Goal: Task Accomplishment & Management: Complete application form

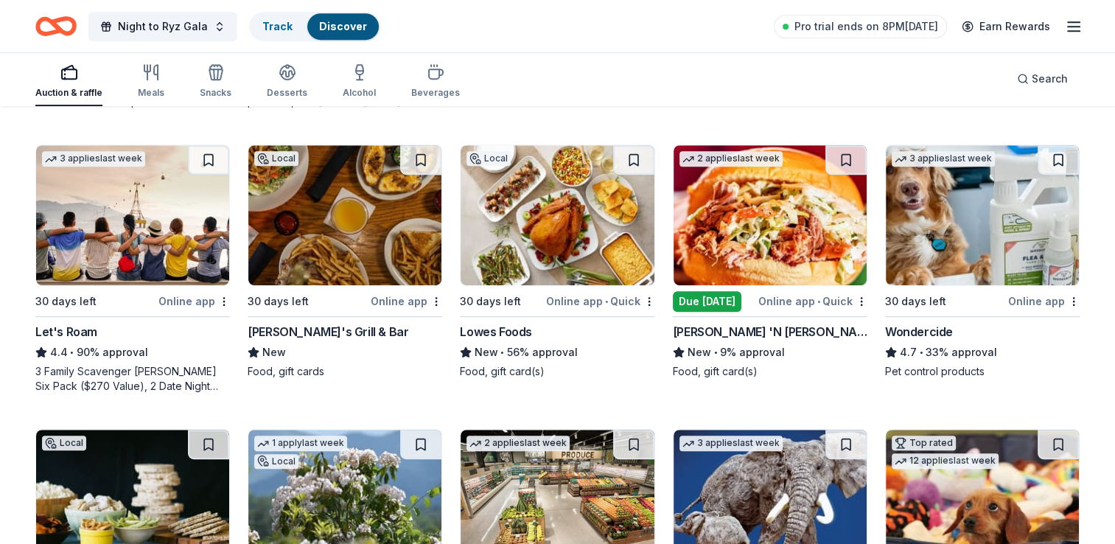
scroll to position [696, 0]
click at [53, 31] on icon "Home" at bounding box center [49, 25] width 23 height 15
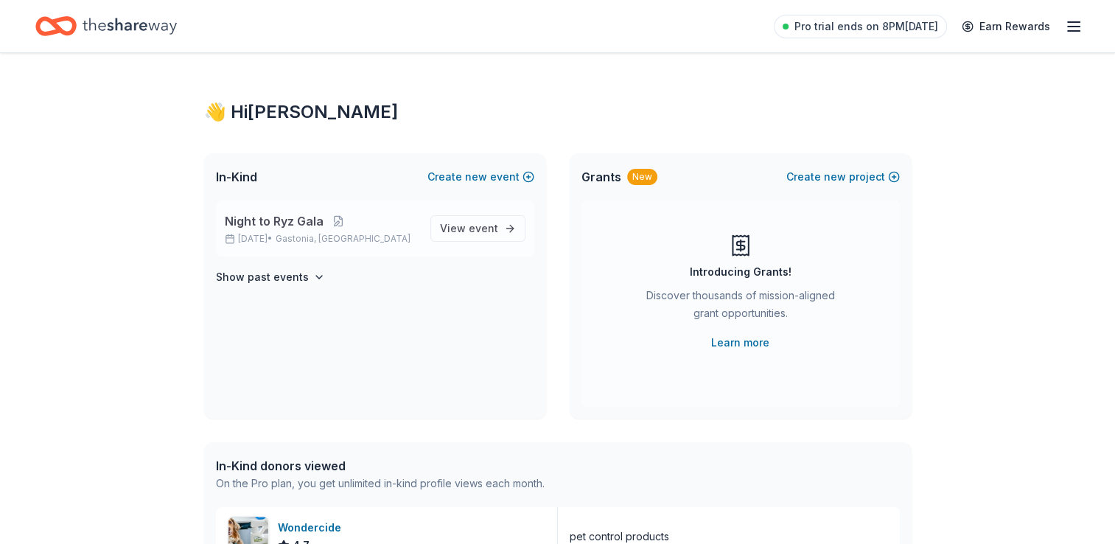
click at [273, 237] on p "[DATE] • [GEOGRAPHIC_DATA], [GEOGRAPHIC_DATA]" at bounding box center [322, 239] width 194 height 12
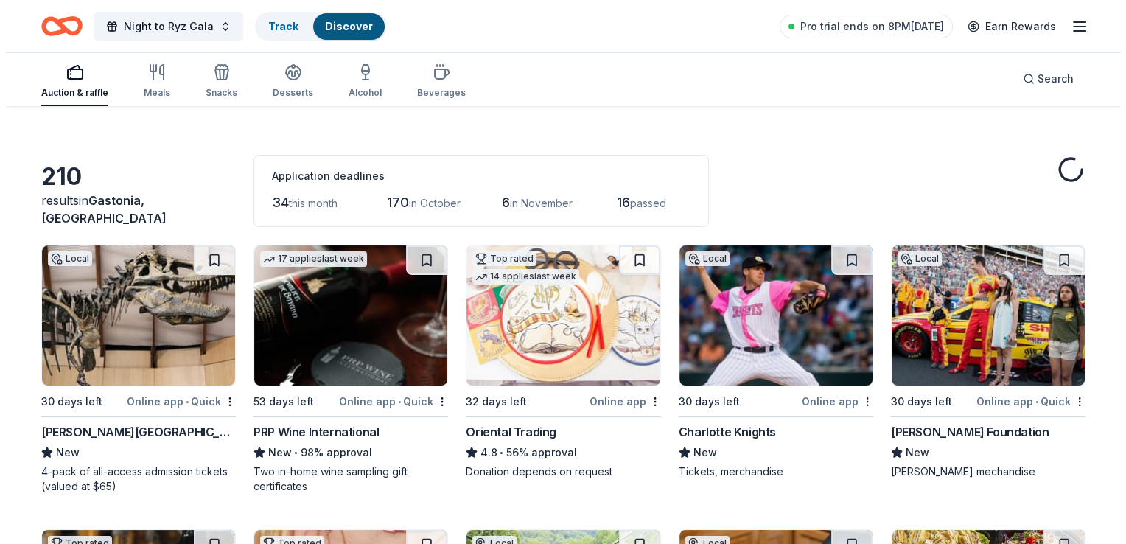
scroll to position [29, 0]
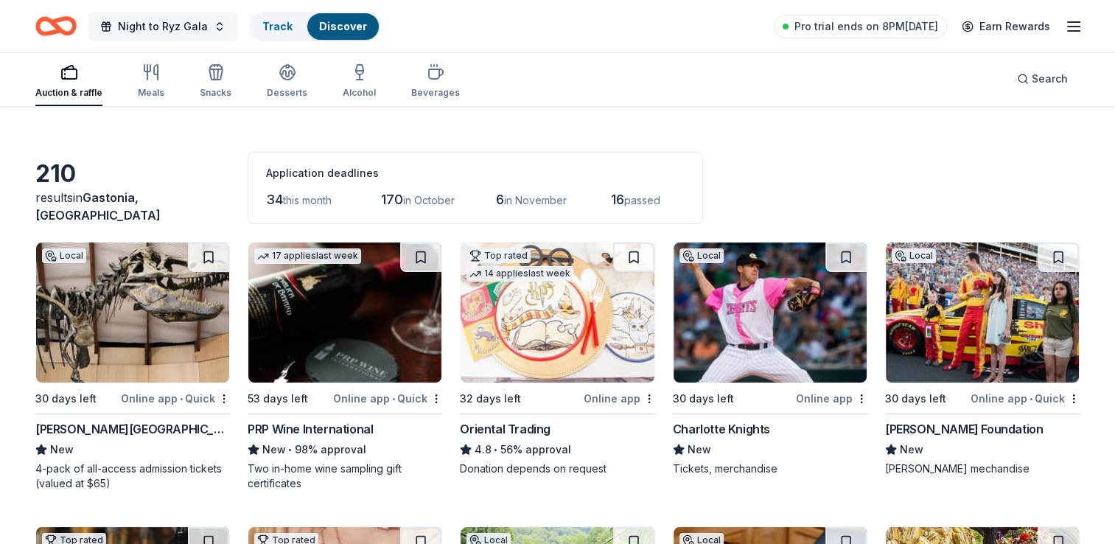
click at [164, 18] on span "Night to Ryz Gala" at bounding box center [163, 27] width 90 height 18
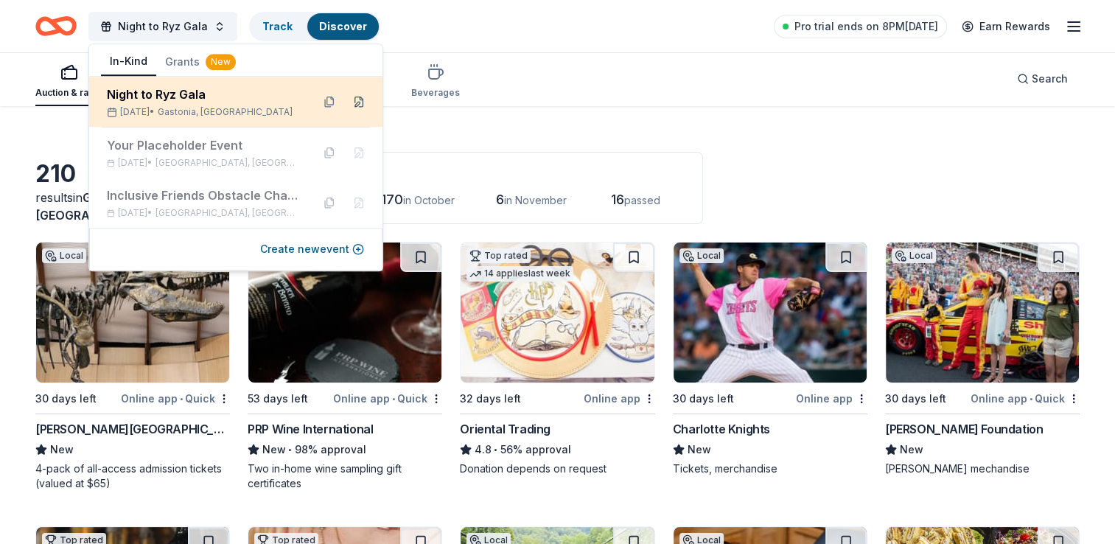
click at [360, 98] on button at bounding box center [359, 102] width 24 height 24
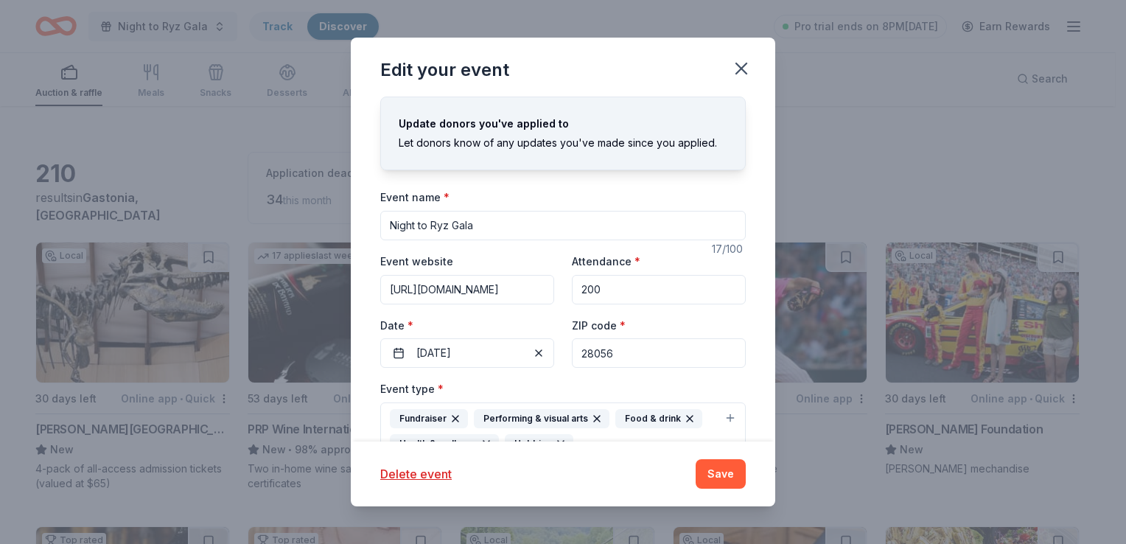
click at [360, 279] on div "Update donors you've applied to Let donors know of any updates you've made sinc…" at bounding box center [563, 269] width 425 height 344
click at [627, 341] on input "28056" at bounding box center [659, 352] width 174 height 29
type input "28217"
click at [556, 381] on div "Event type * Fundraiser Performing & visual arts Food & drink Health & wellness…" at bounding box center [563, 420] width 366 height 80
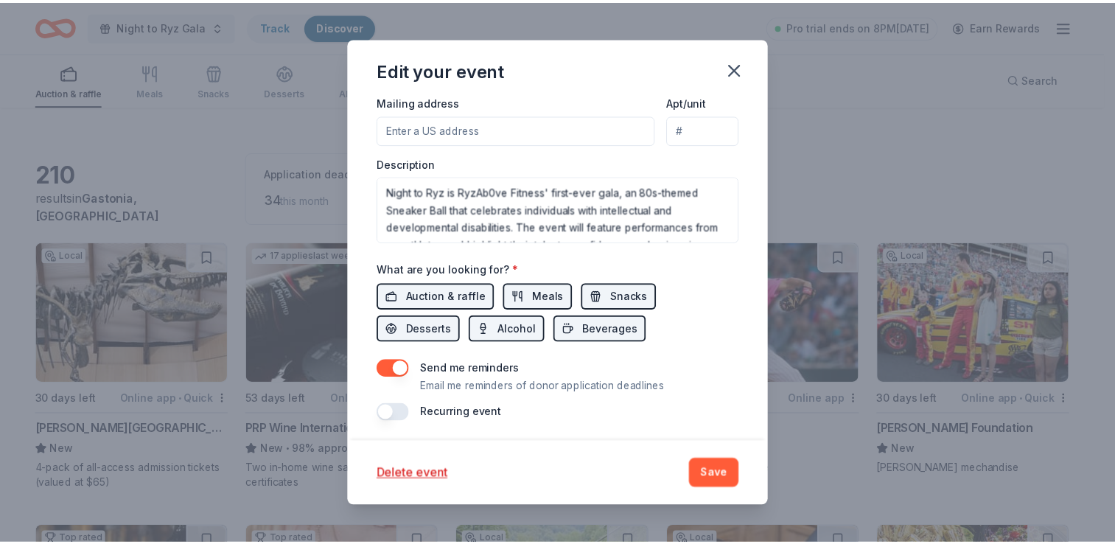
scroll to position [478, 0]
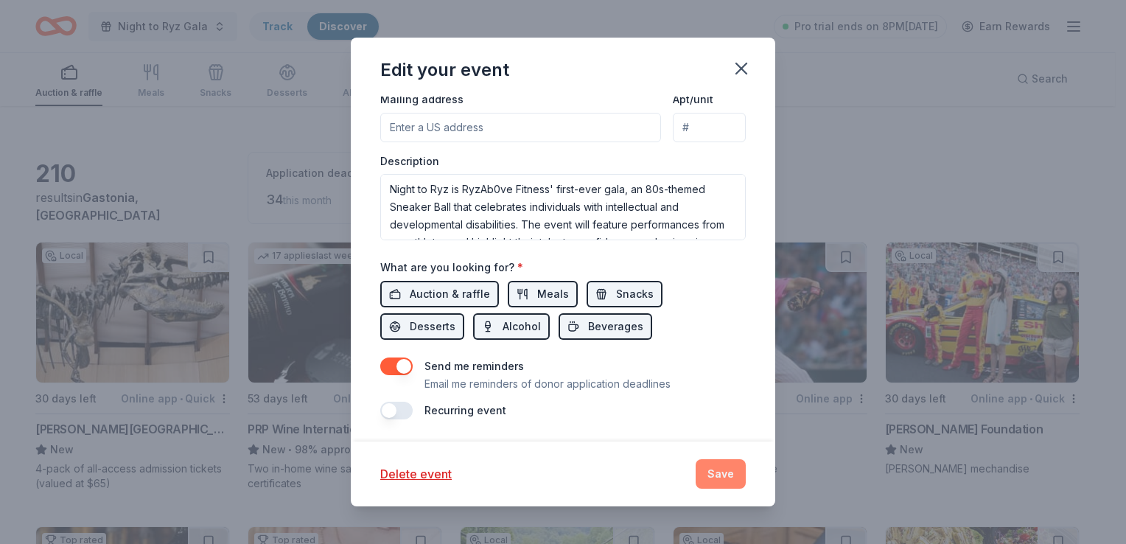
click at [710, 482] on button "Save" at bounding box center [721, 473] width 50 height 29
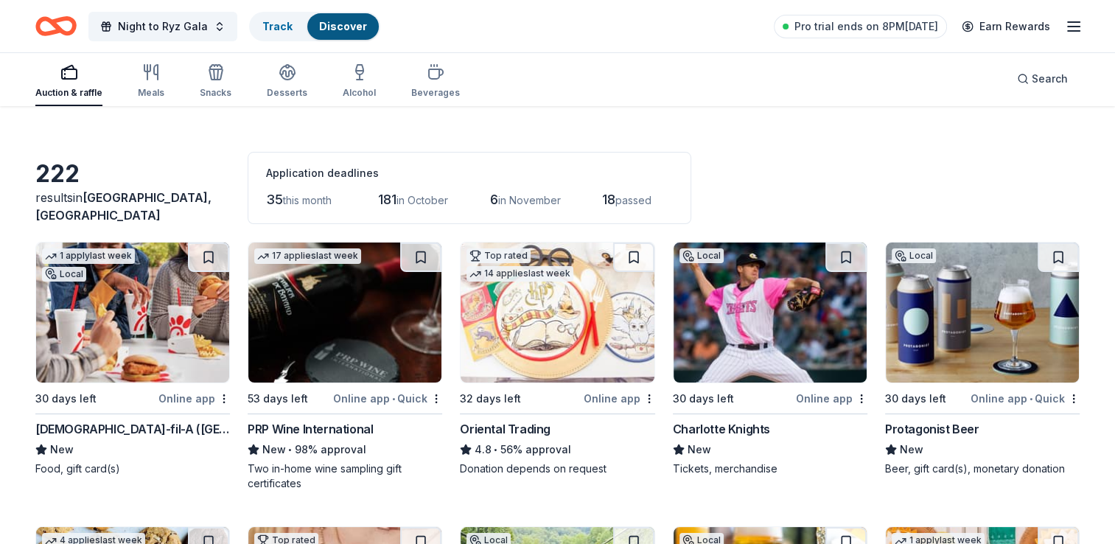
click at [744, 340] on img at bounding box center [770, 312] width 193 height 140
click at [814, 152] on div "222 results in Charlotte, NC Application deadlines 35 this month 181 in October…" at bounding box center [557, 188] width 1044 height 72
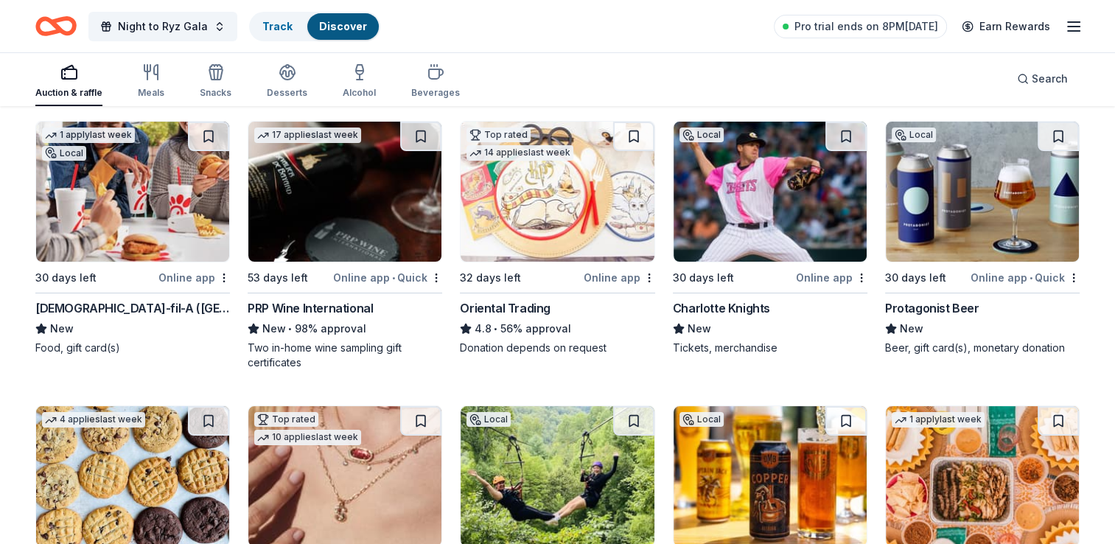
scroll to position [147, 0]
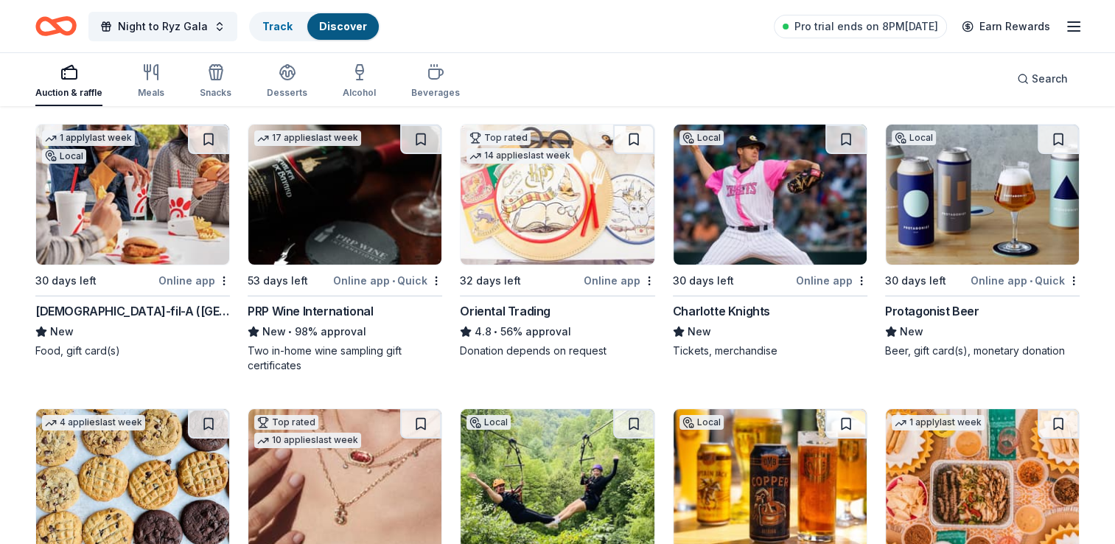
click at [612, 312] on div "Oriental Trading" at bounding box center [557, 311] width 195 height 18
click at [549, 246] on img at bounding box center [557, 195] width 193 height 140
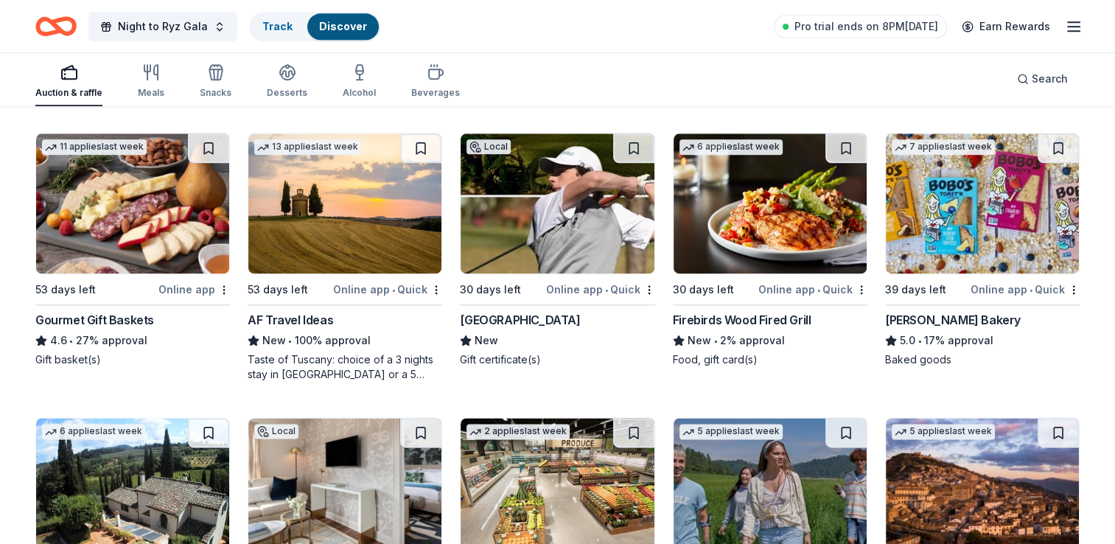
scroll to position [1848, 0]
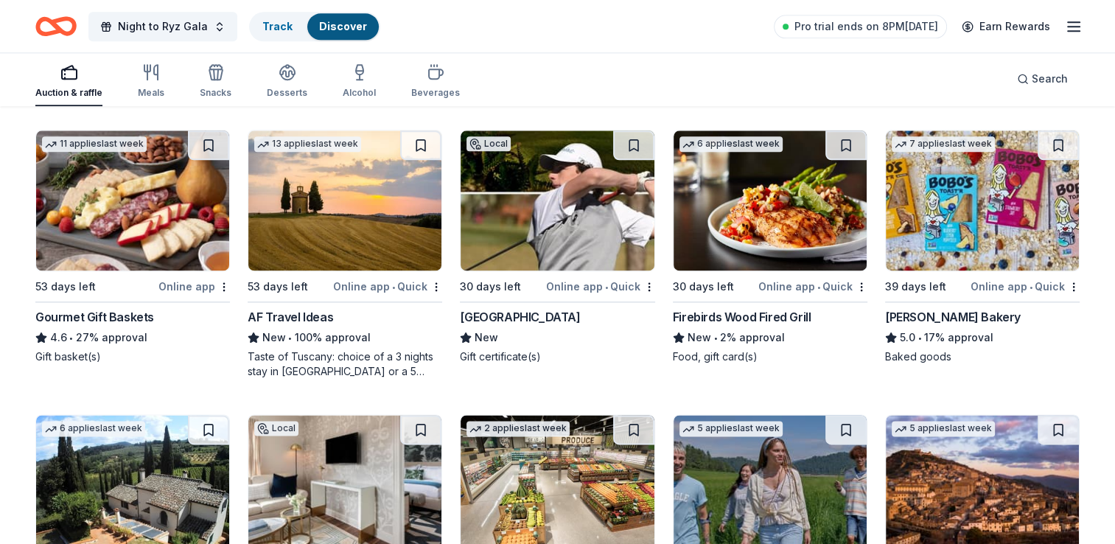
click at [312, 217] on img at bounding box center [344, 200] width 193 height 140
click at [544, 224] on img at bounding box center [557, 200] width 193 height 140
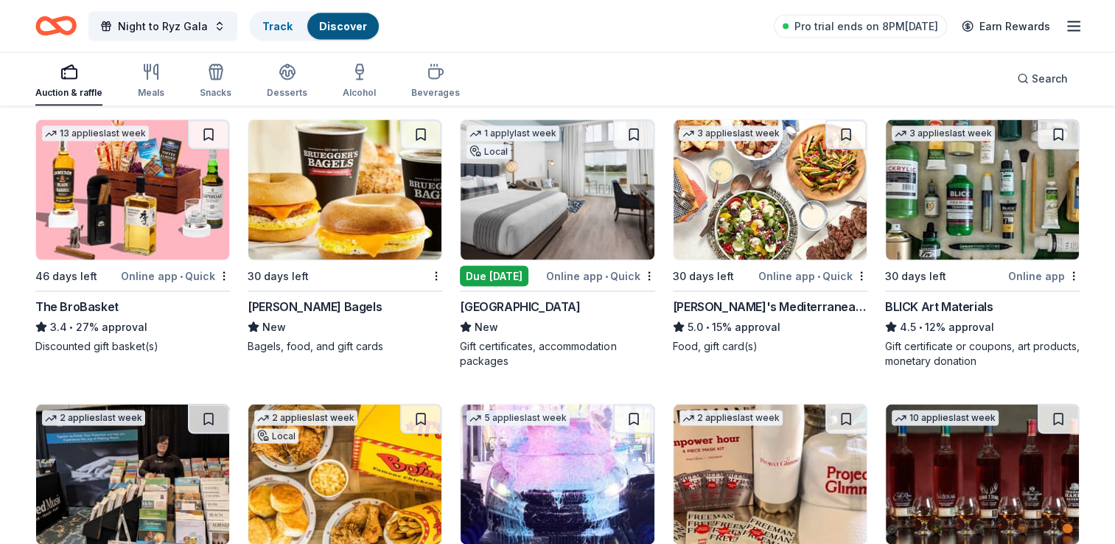
scroll to position [3005, 0]
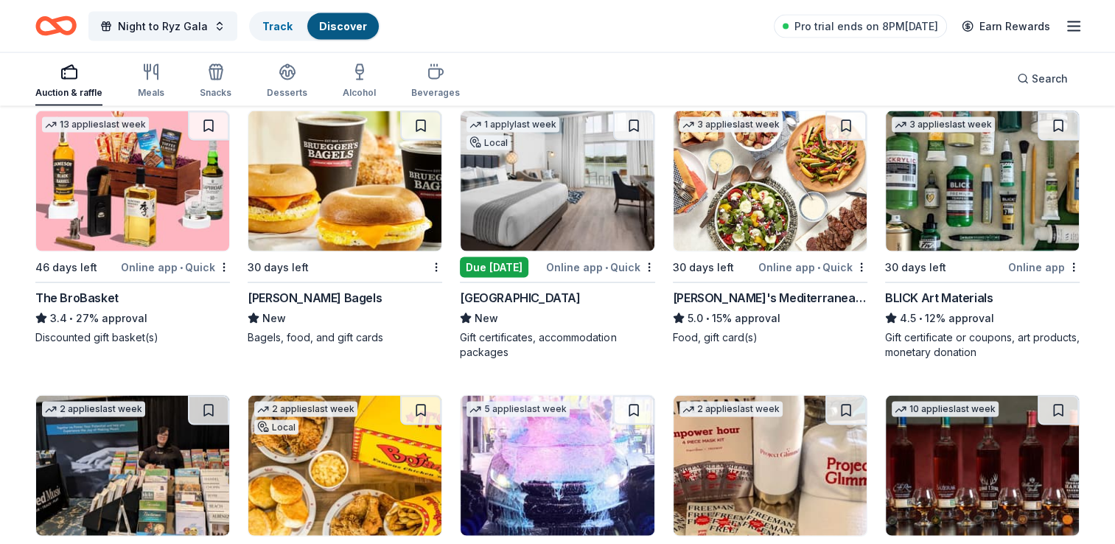
click at [155, 197] on img at bounding box center [132, 181] width 193 height 140
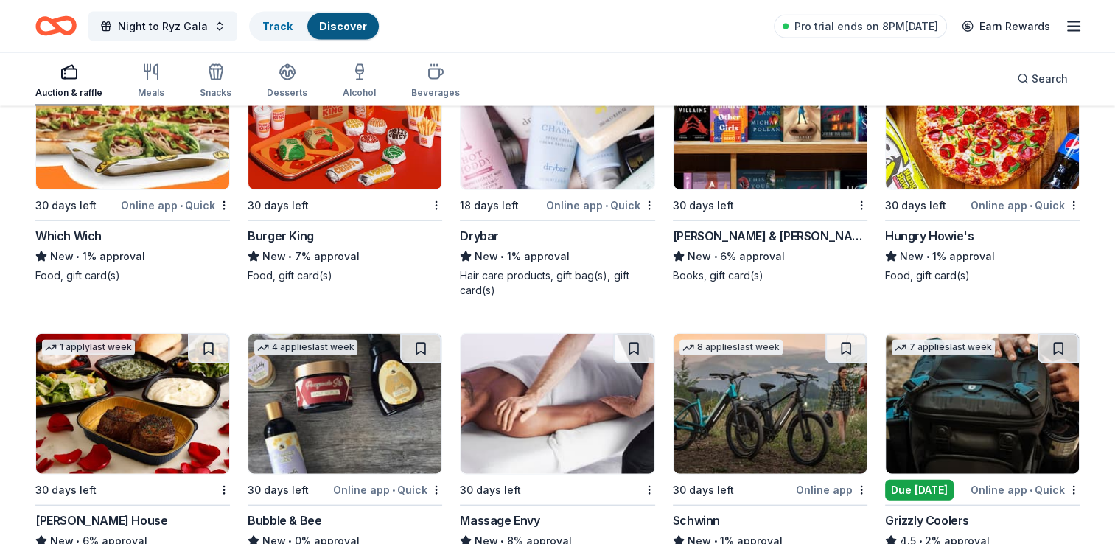
scroll to position [8950, 0]
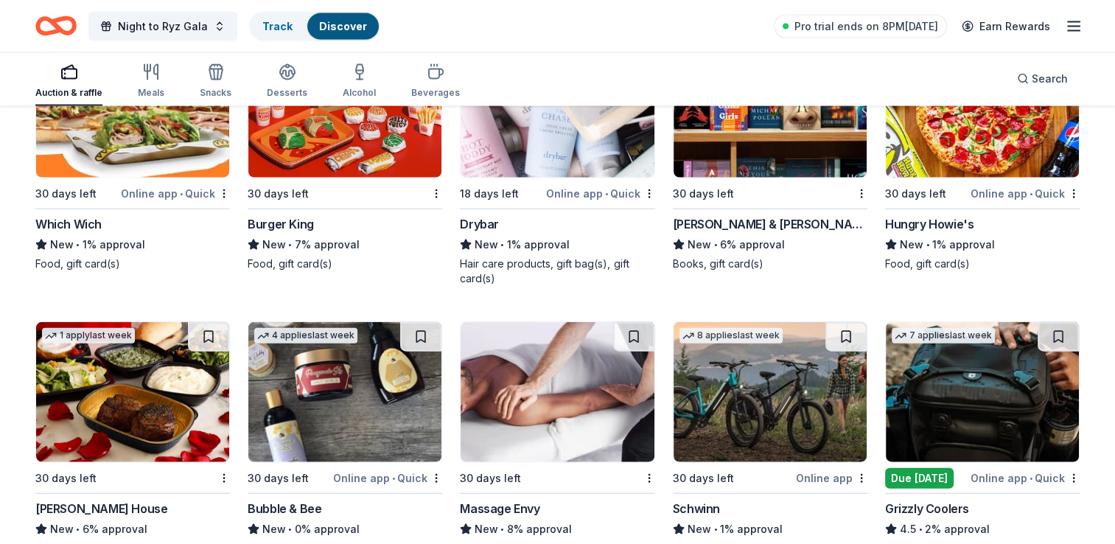
click at [531, 383] on img at bounding box center [557, 392] width 193 height 140
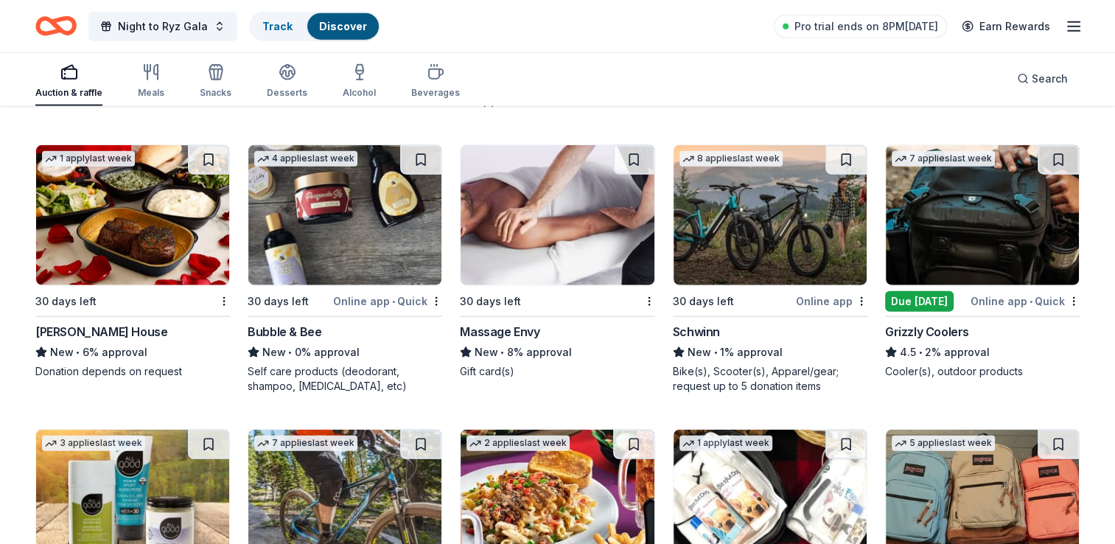
scroll to position [9140, 0]
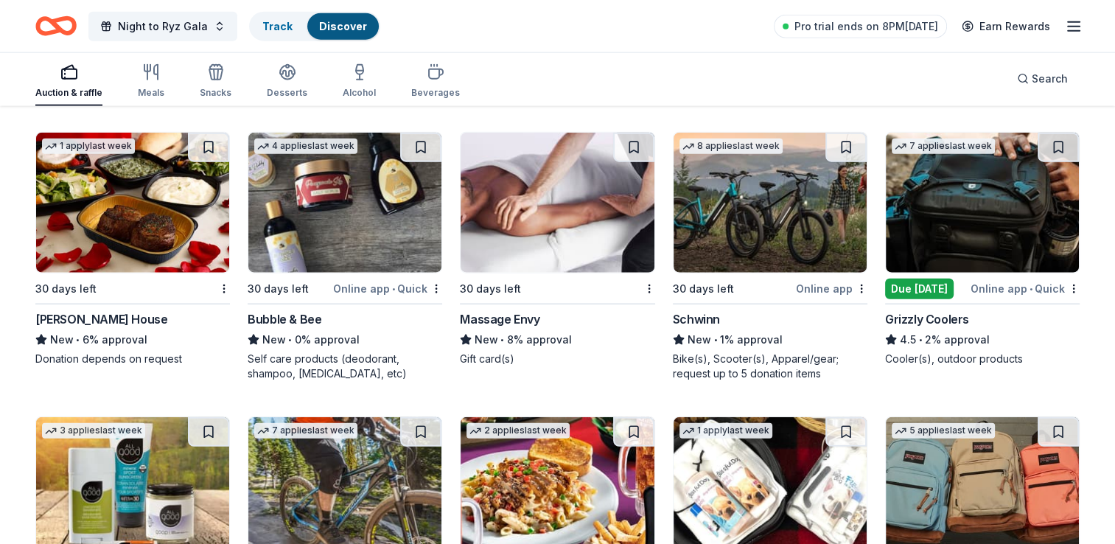
click at [982, 231] on img at bounding box center [982, 203] width 193 height 140
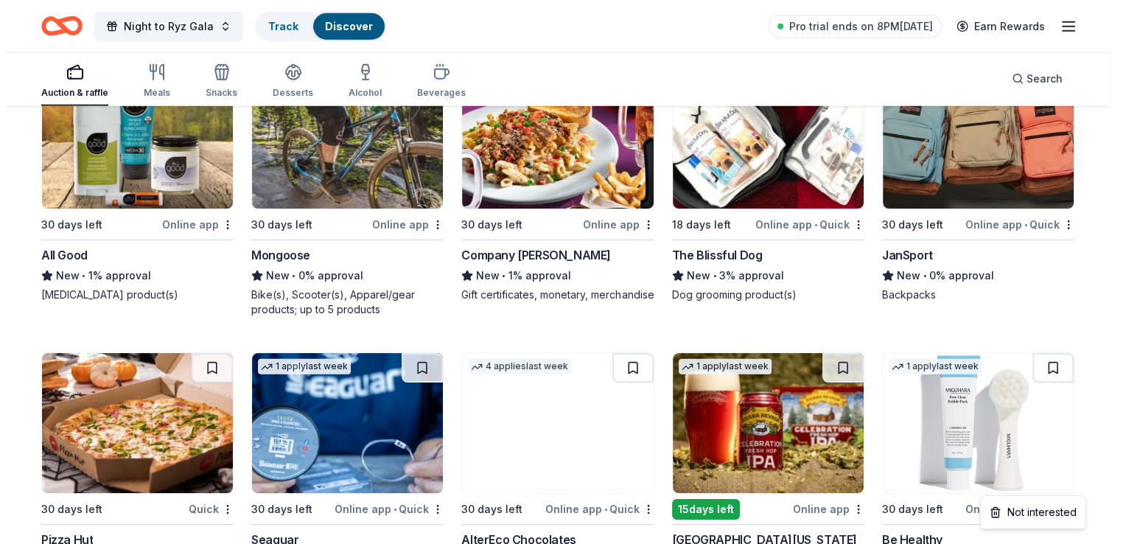
scroll to position [9504, 0]
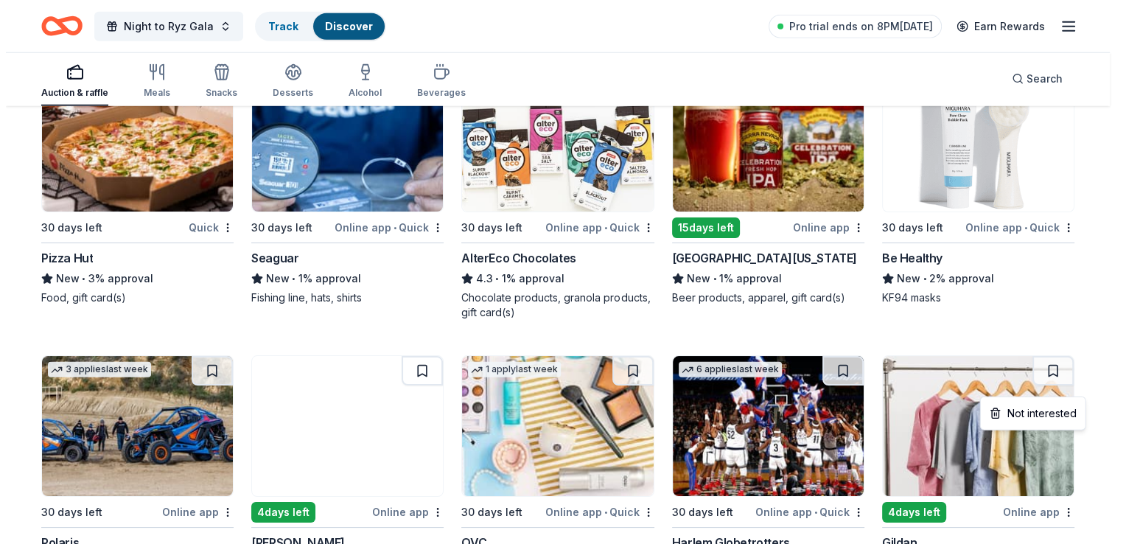
scroll to position [9888, 0]
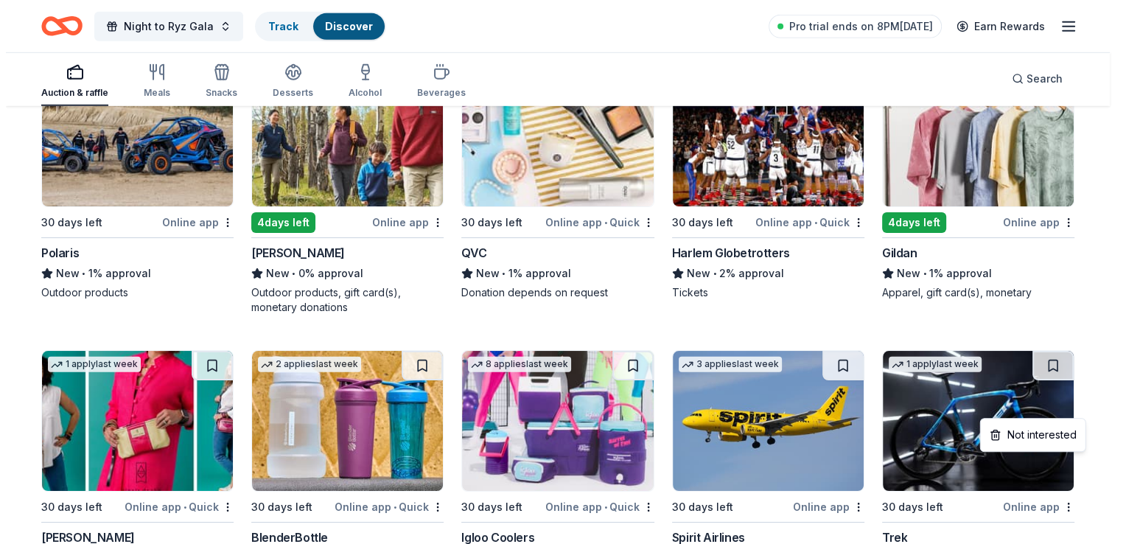
scroll to position [10150, 0]
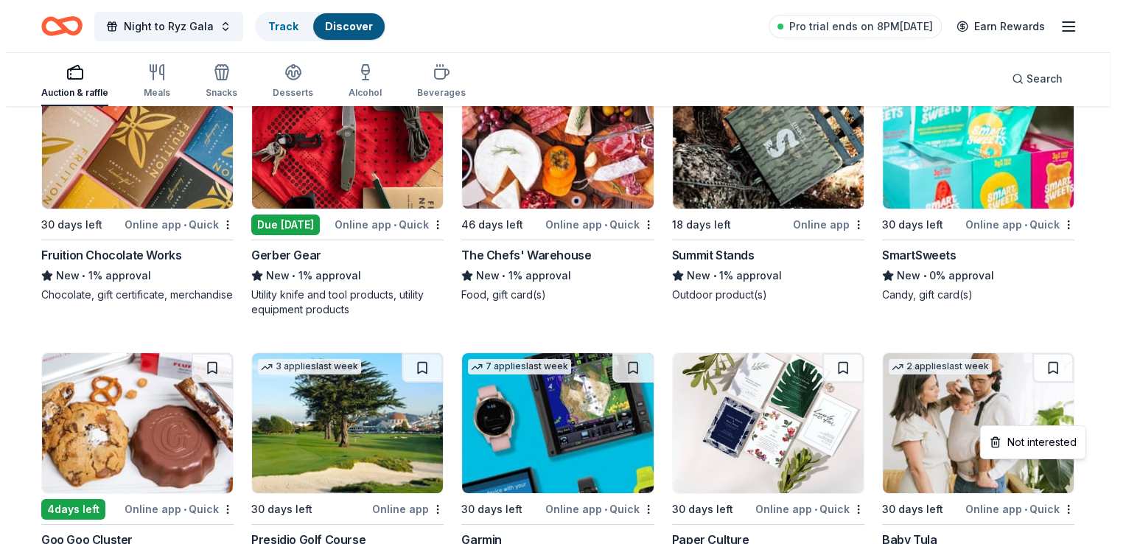
scroll to position [10713, 0]
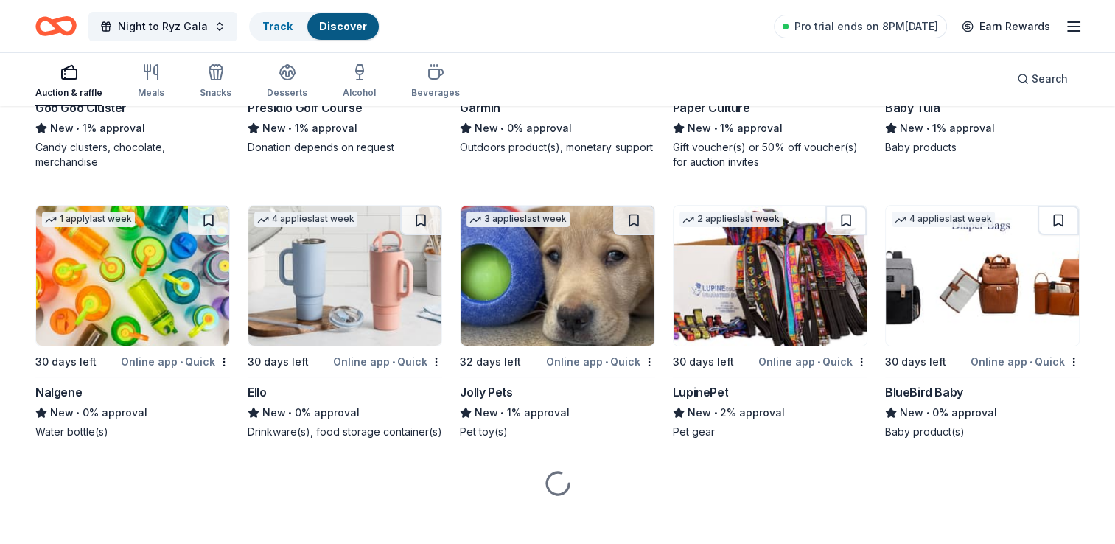
scroll to position [11058, 0]
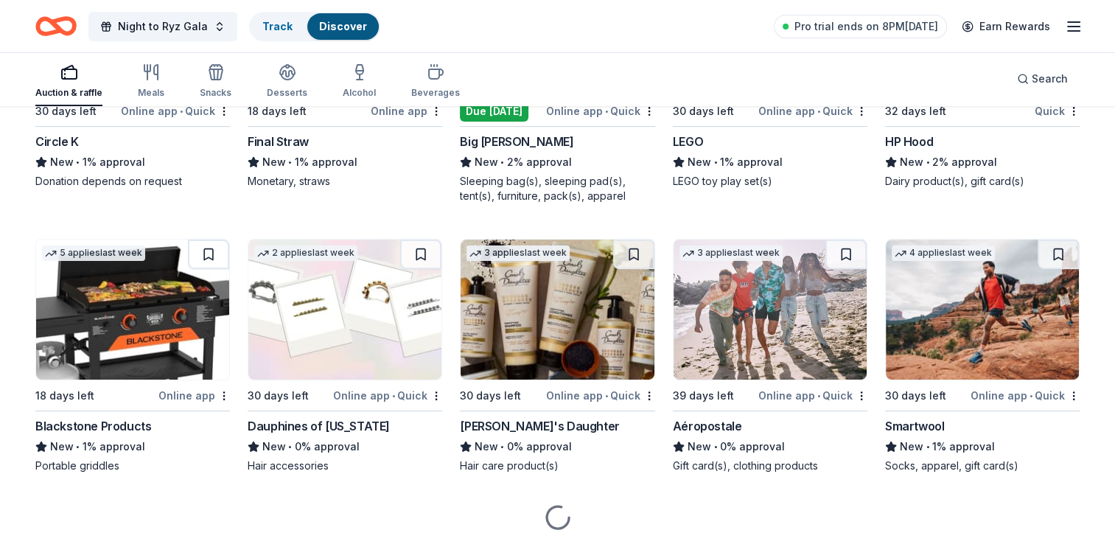
scroll to position [11618, 0]
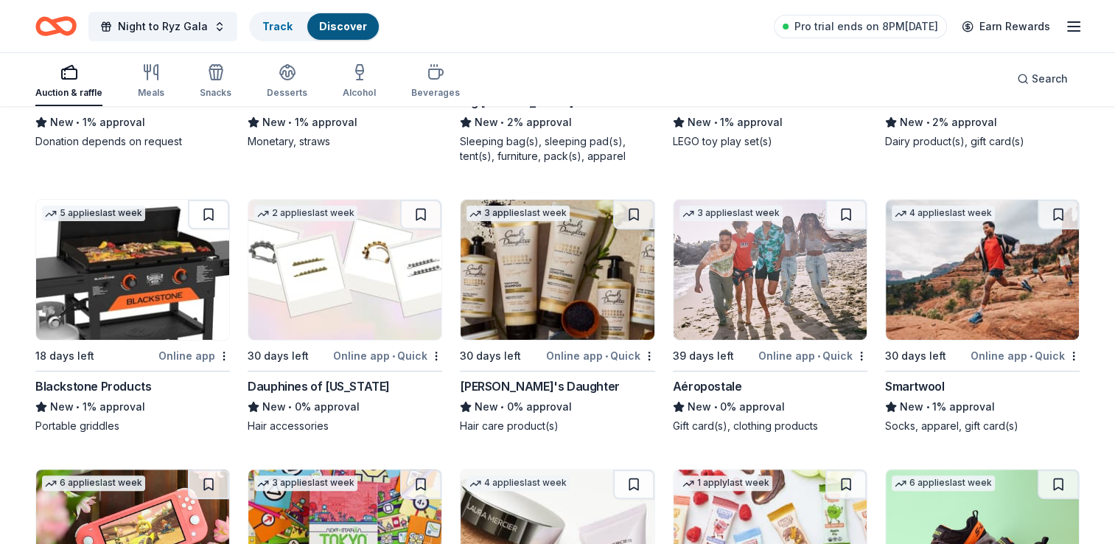
click at [118, 293] on img at bounding box center [132, 270] width 193 height 140
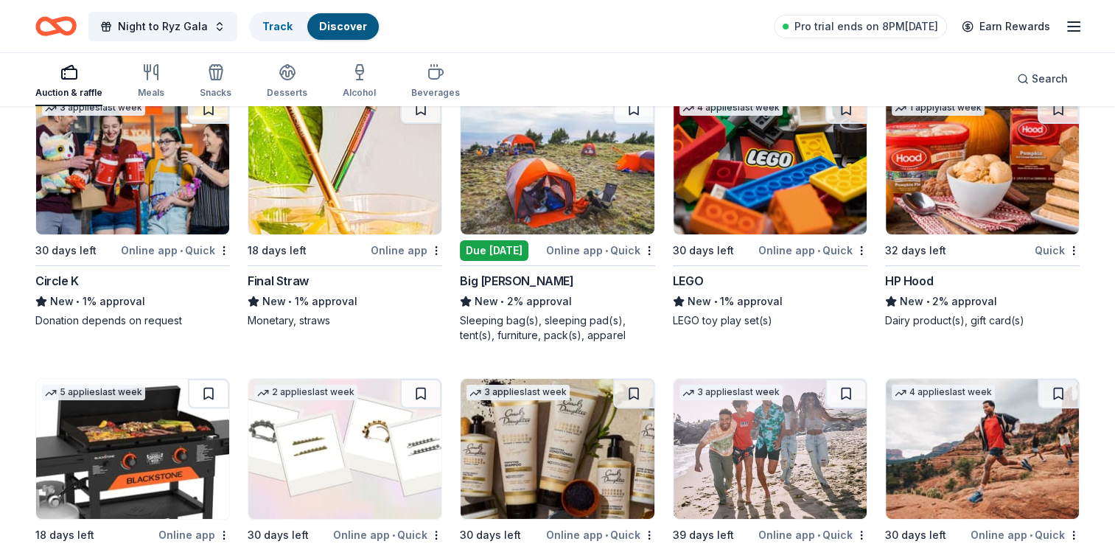
scroll to position [11437, 0]
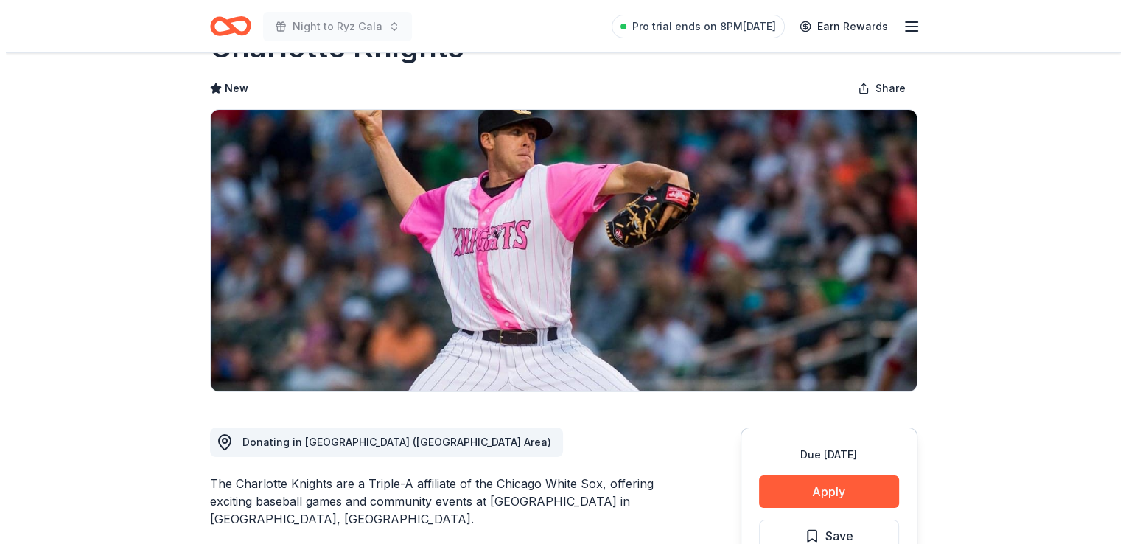
scroll to position [59, 0]
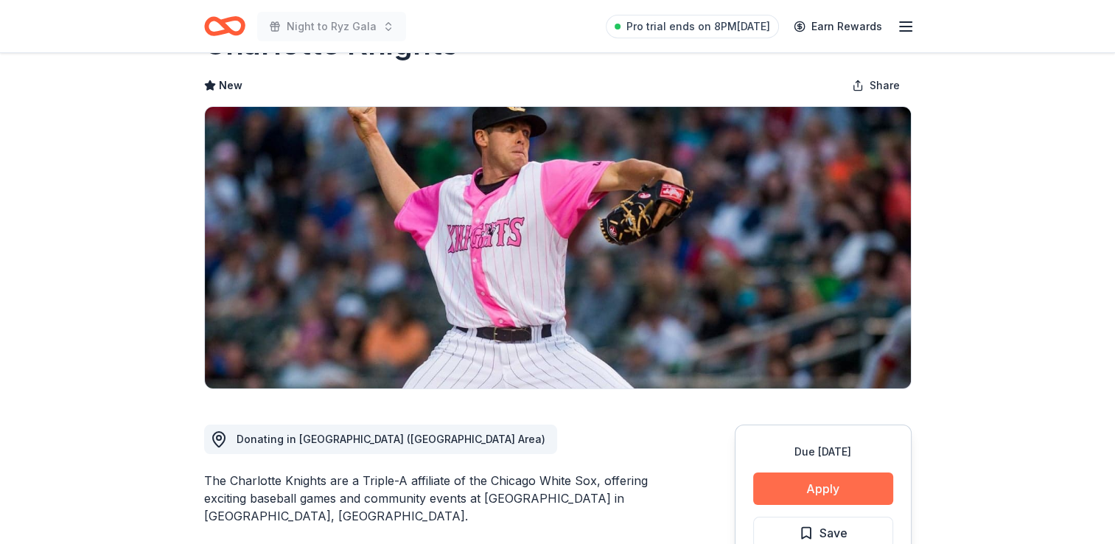
click at [822, 497] on button "Apply" at bounding box center [823, 488] width 140 height 32
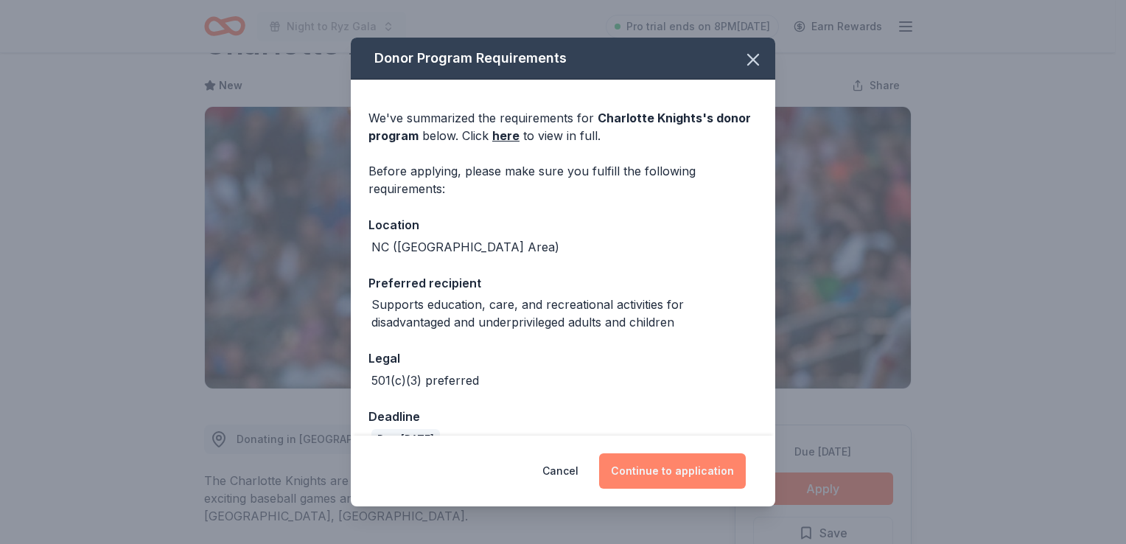
click at [669, 476] on button "Continue to application" at bounding box center [672, 470] width 147 height 35
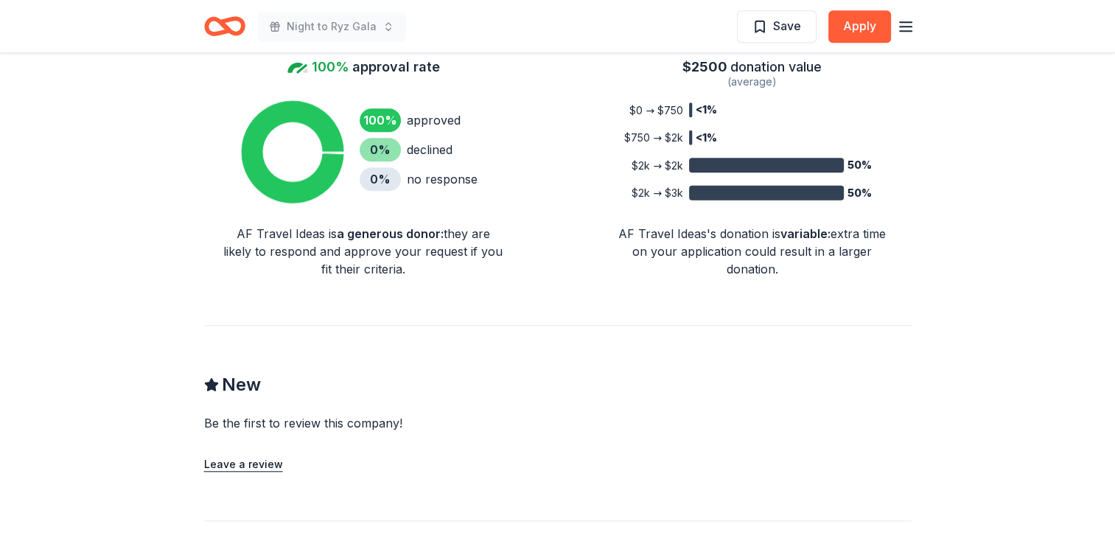
scroll to position [1199, 0]
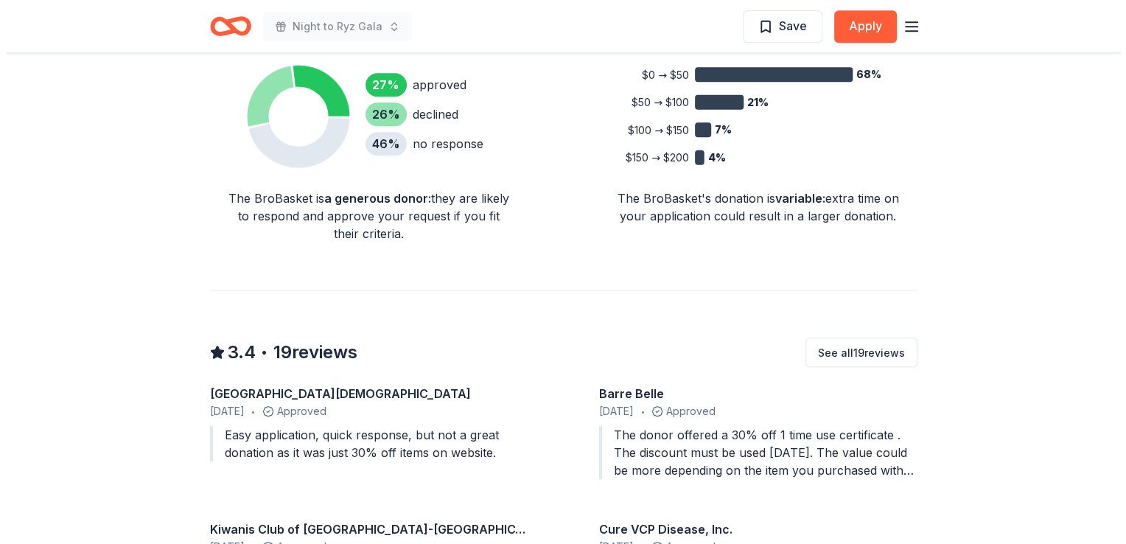
scroll to position [1114, 0]
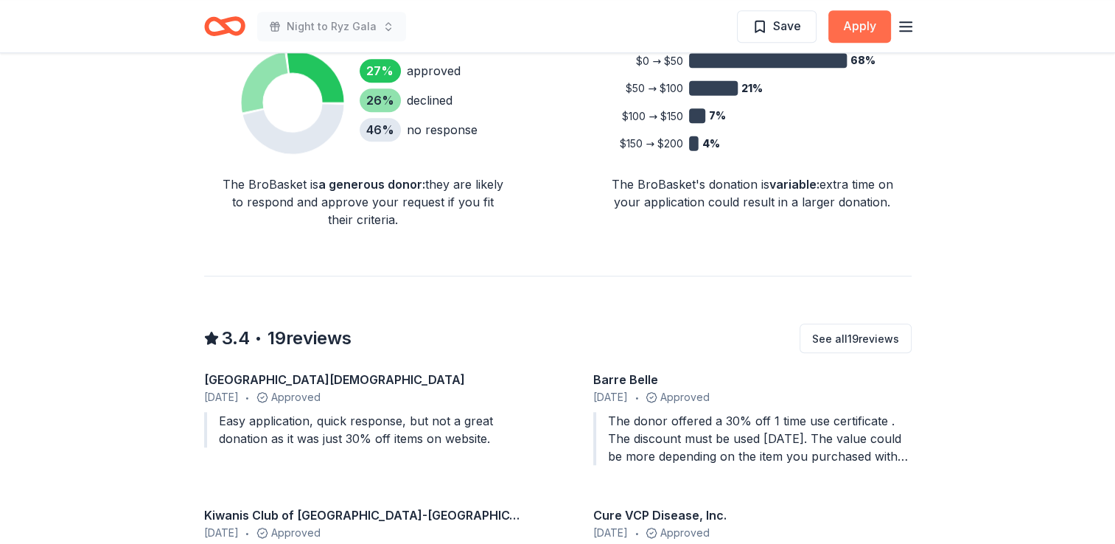
click at [847, 25] on button "Apply" at bounding box center [859, 26] width 63 height 32
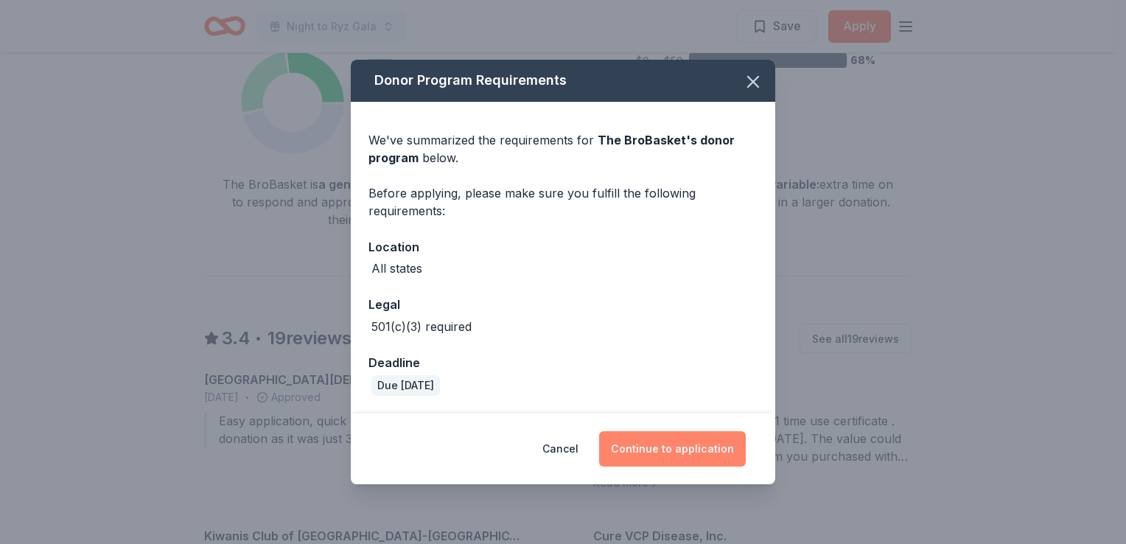
click at [652, 435] on button "Continue to application" at bounding box center [672, 448] width 147 height 35
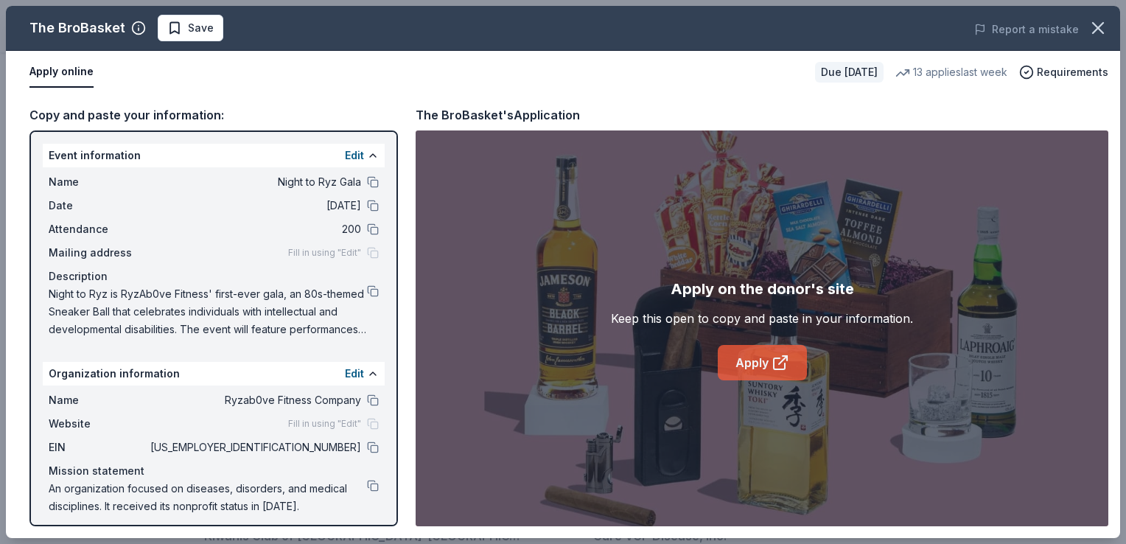
click at [763, 363] on link "Apply" at bounding box center [762, 362] width 89 height 35
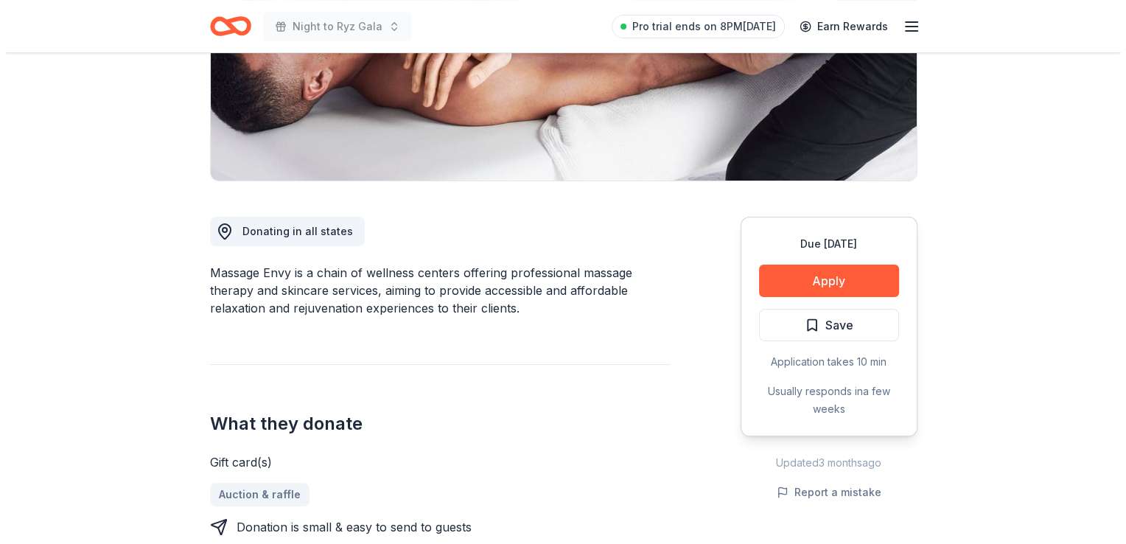
scroll to position [348, 0]
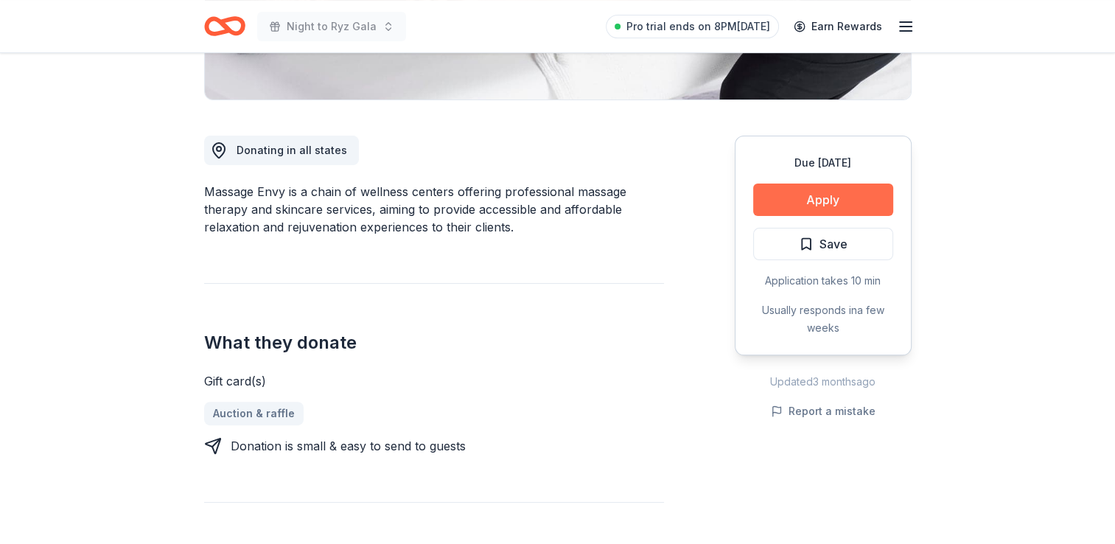
click at [811, 198] on button "Apply" at bounding box center [823, 200] width 140 height 32
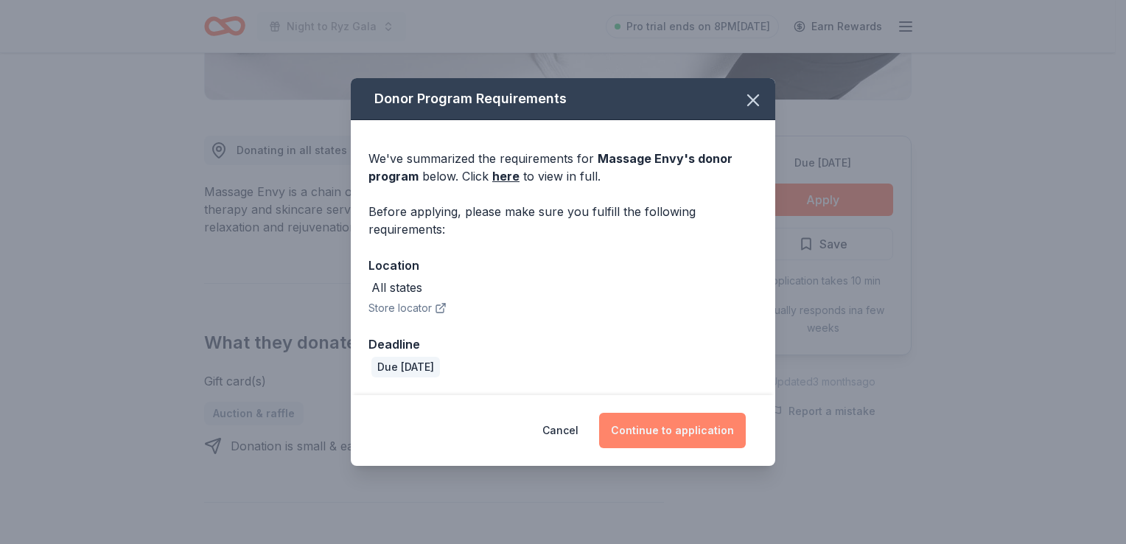
click at [640, 444] on button "Continue to application" at bounding box center [672, 430] width 147 height 35
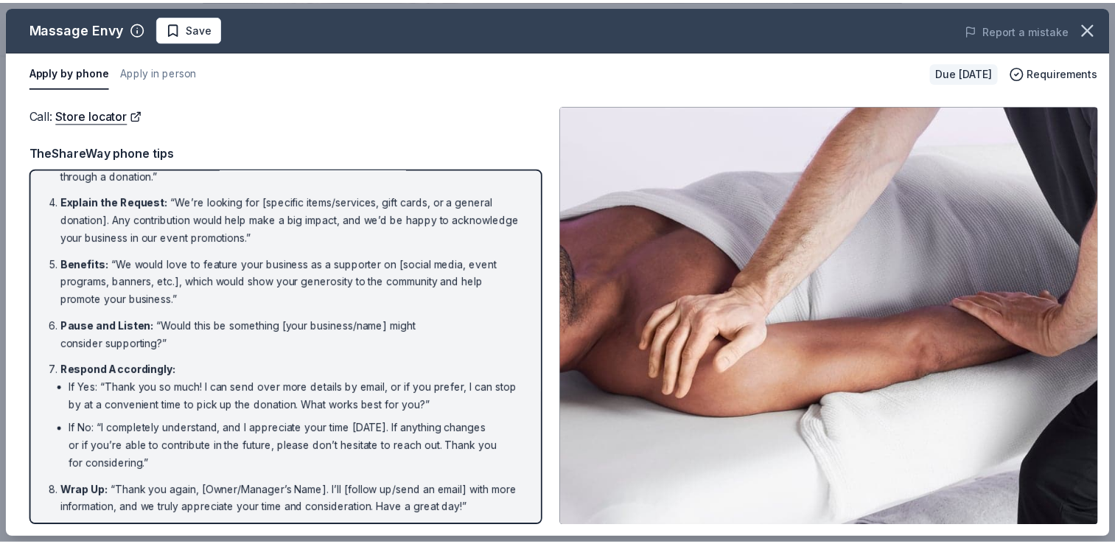
scroll to position [159, 0]
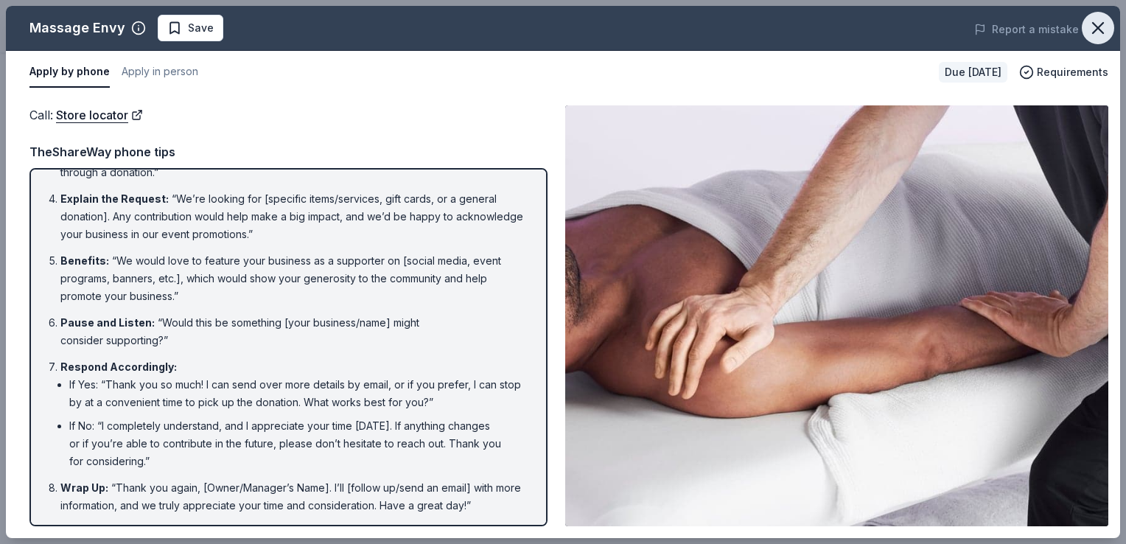
click at [1105, 28] on icon "button" at bounding box center [1098, 28] width 21 height 21
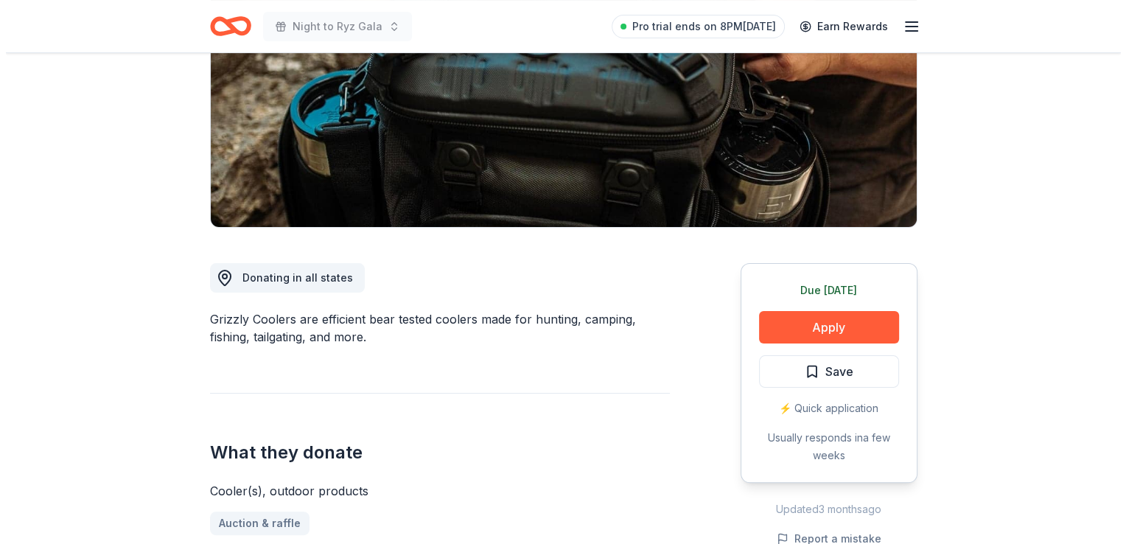
scroll to position [223, 0]
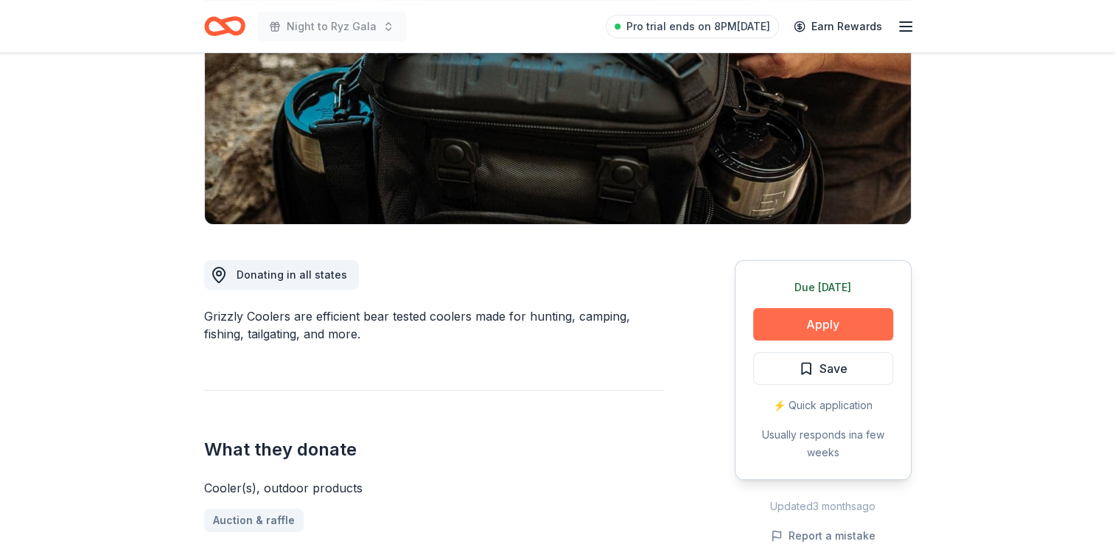
click at [802, 326] on button "Apply" at bounding box center [823, 324] width 140 height 32
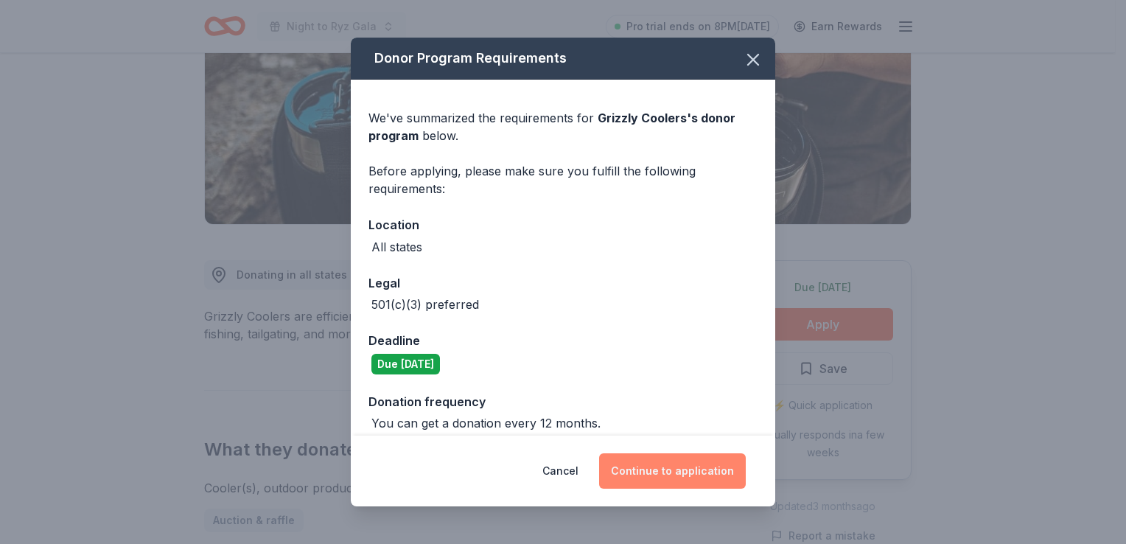
click at [658, 460] on button "Continue to application" at bounding box center [672, 470] width 147 height 35
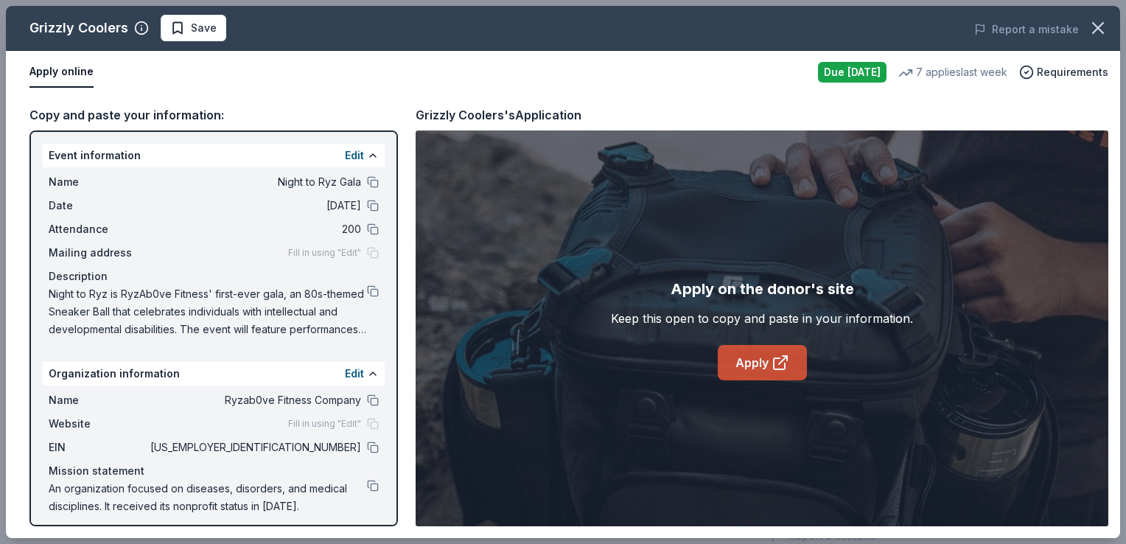
click at [740, 358] on link "Apply" at bounding box center [762, 362] width 89 height 35
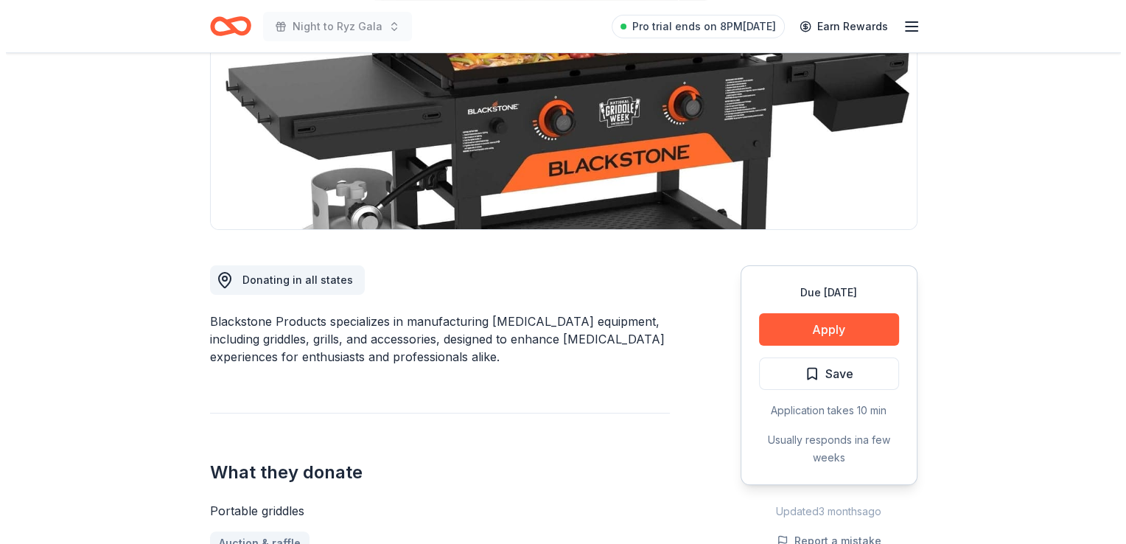
scroll to position [225, 0]
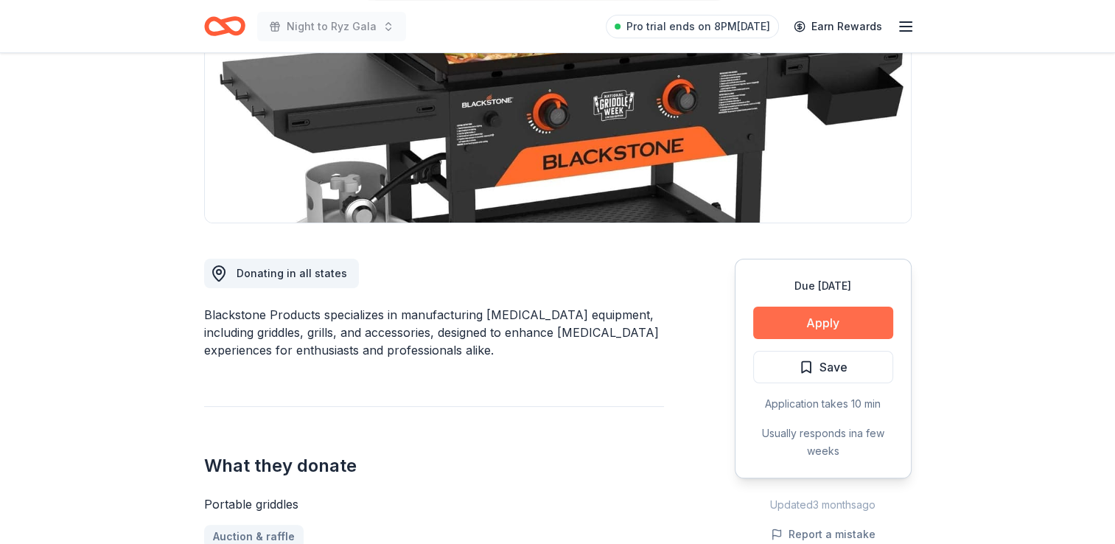
click at [773, 324] on button "Apply" at bounding box center [823, 323] width 140 height 32
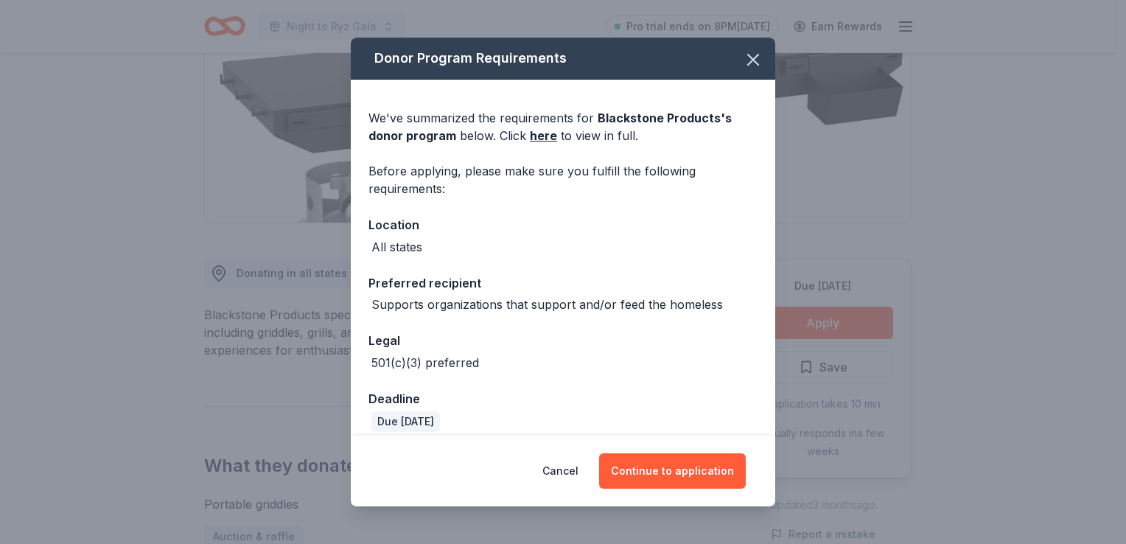
click at [696, 453] on div "Cancel Continue to application" at bounding box center [563, 471] width 425 height 71
click at [696, 461] on button "Continue to application" at bounding box center [672, 470] width 147 height 35
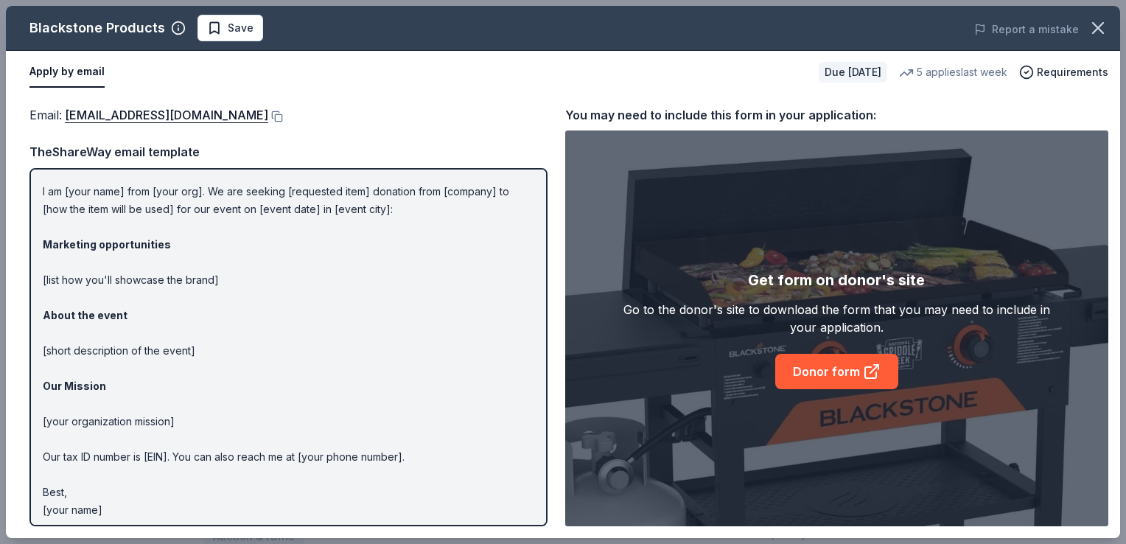
scroll to position [38, 0]
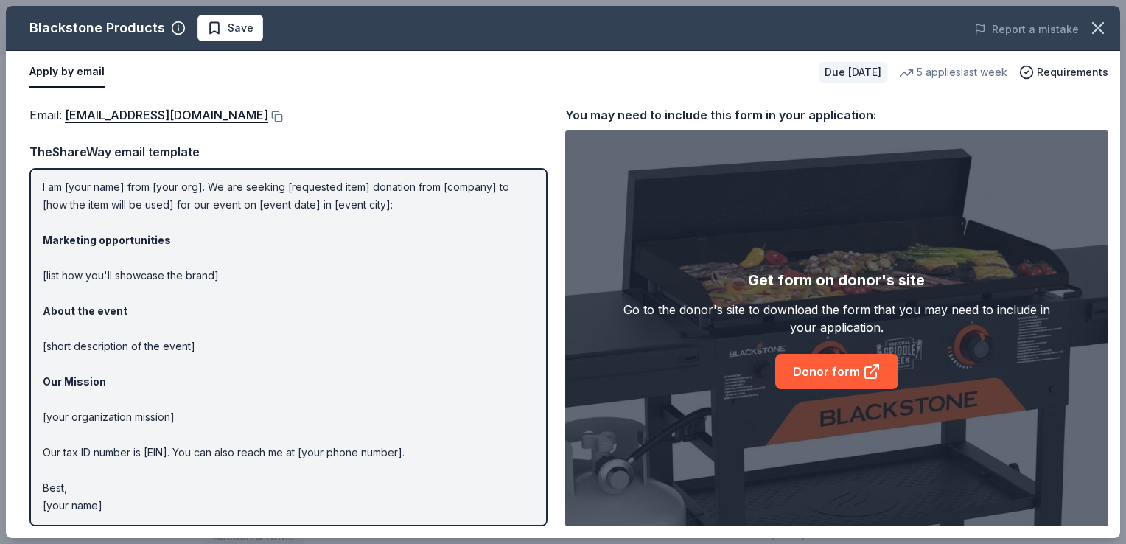
drag, startPoint x: 138, startPoint y: 504, endPoint x: 20, endPoint y: 356, distance: 189.3
click at [20, 356] on div "Email : [EMAIL_ADDRESS][DOMAIN_NAME] Email : [EMAIL_ADDRESS][DOMAIN_NAME] TheSh…" at bounding box center [563, 316] width 1114 height 444
drag, startPoint x: 111, startPoint y: 505, endPoint x: 24, endPoint y: 398, distance: 137.3
click at [24, 398] on div "Email : [EMAIL_ADDRESS][DOMAIN_NAME] Email : [EMAIL_ADDRESS][DOMAIN_NAME] TheSh…" at bounding box center [563, 316] width 1114 height 444
click at [38, 175] on div "Hi [name/there], I am [your name] from [your org]. We are seeking [requested it…" at bounding box center [288, 347] width 518 height 358
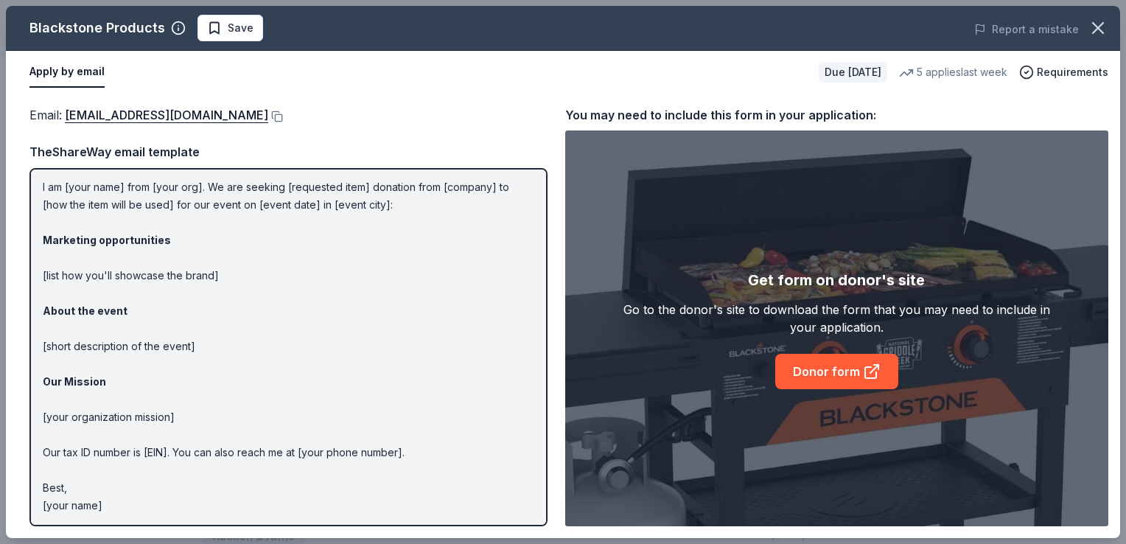
click at [59, 187] on p "Hi [name/there], I am [your name] from [your org]. We are seeking [requested it…" at bounding box center [289, 328] width 492 height 371
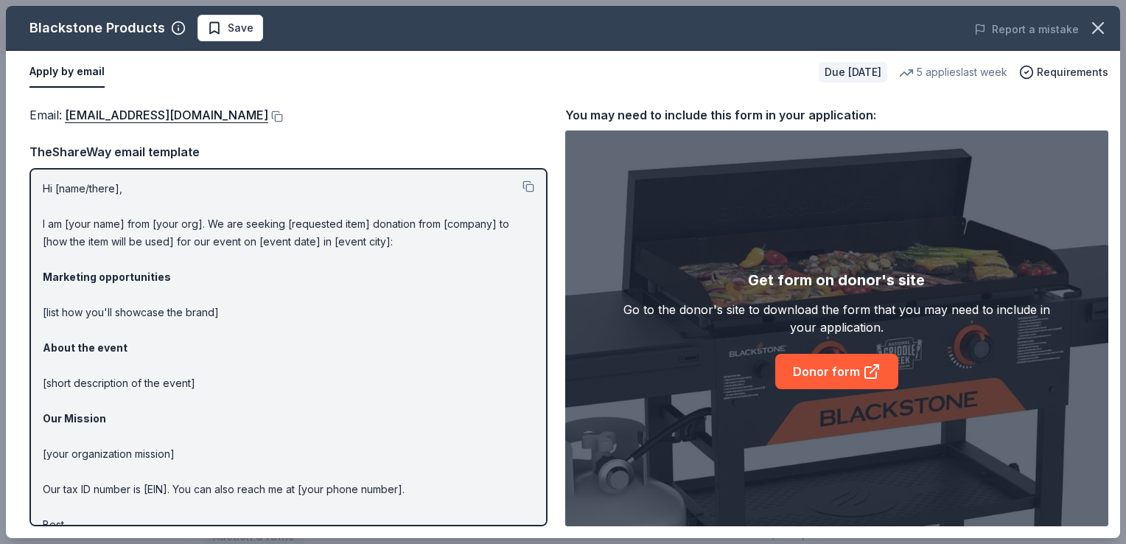
scroll to position [0, 0]
click at [523, 186] on button at bounding box center [529, 188] width 12 height 12
click at [283, 116] on button at bounding box center [275, 117] width 15 height 12
